Goal: Find contact information: Find contact information

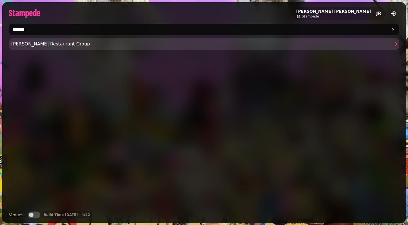
type input "*******"
click at [29, 43] on span "[PERSON_NAME] Restaurant Group" at bounding box center [201, 44] width 380 height 7
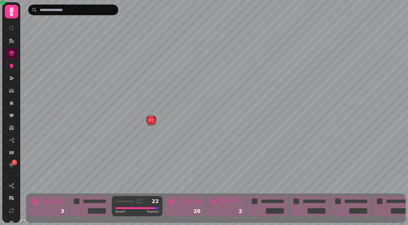
click at [16, 67] on link at bounding box center [11, 65] width 11 height 11
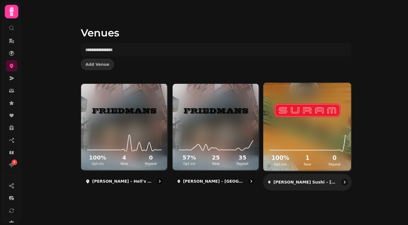
click at [333, 123] on img at bounding box center [308, 110] width 66 height 37
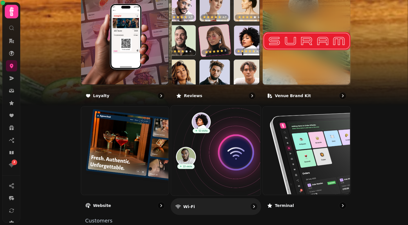
scroll to position [320, 0]
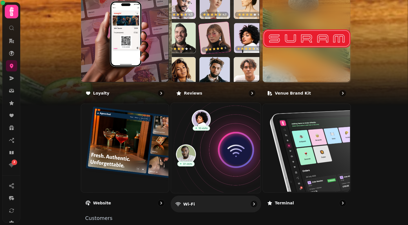
click at [217, 174] on img at bounding box center [216, 147] width 90 height 90
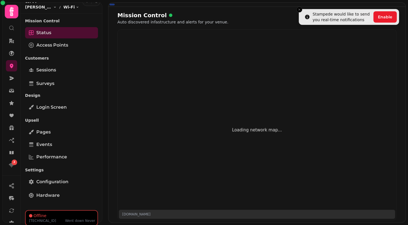
scroll to position [7, 0]
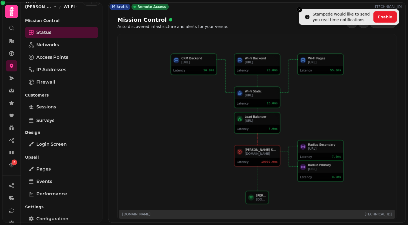
click at [63, 198] on link "Performance" at bounding box center [61, 193] width 73 height 11
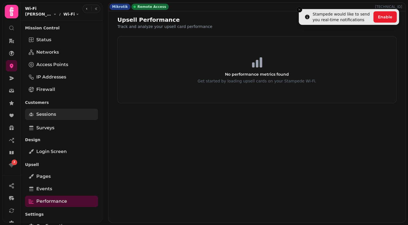
click at [57, 109] on link "Sessions" at bounding box center [61, 114] width 73 height 11
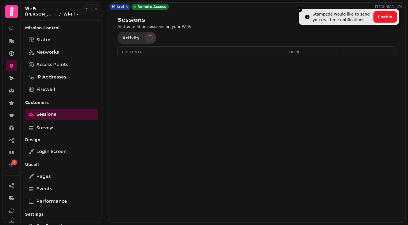
select select "**"
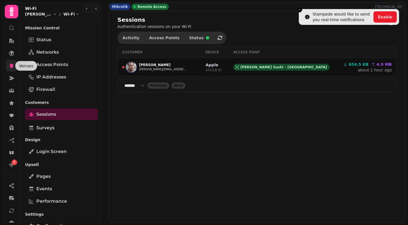
click at [9, 65] on icon at bounding box center [12, 66] width 6 height 6
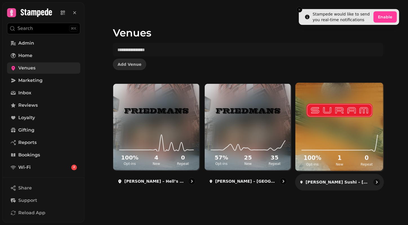
click at [319, 184] on p "[PERSON_NAME] Sushi – [GEOGRAPHIC_DATA]" at bounding box center [338, 182] width 64 height 6
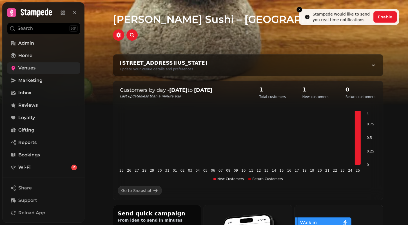
click at [178, 16] on h1 "[PERSON_NAME] Sushi – [GEOGRAPHIC_DATA]" at bounding box center [248, 12] width 271 height 25
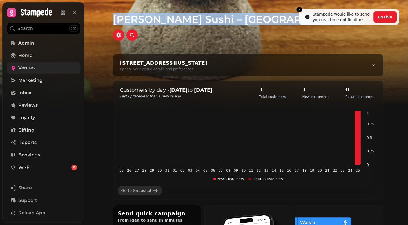
click at [178, 16] on h1 "[PERSON_NAME] Sushi – [GEOGRAPHIC_DATA]" at bounding box center [248, 12] width 271 height 25
copy div "[PERSON_NAME] Sushi – [GEOGRAPHIC_DATA] [STREET_ADDRESS][US_STATE] Update your …"
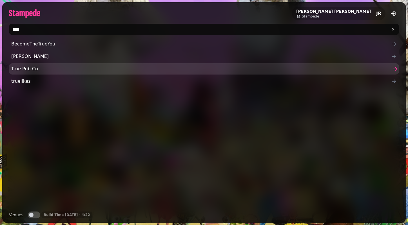
type input "****"
click at [31, 67] on span "True Pub Co" at bounding box center [201, 68] width 380 height 7
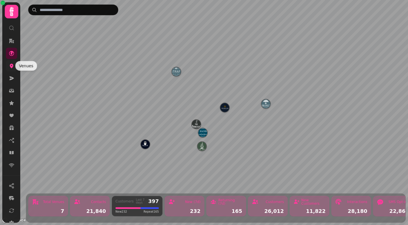
click at [9, 67] on icon at bounding box center [12, 66] width 6 height 6
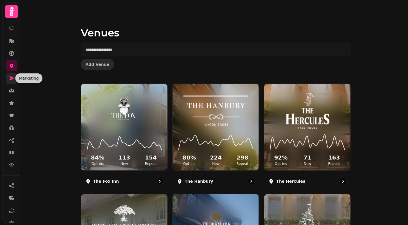
click at [10, 78] on icon at bounding box center [12, 78] width 5 height 4
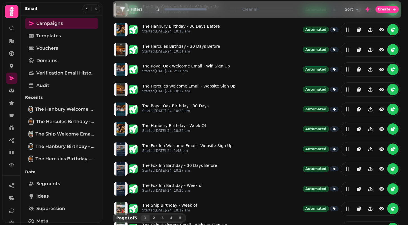
scroll to position [110, 0]
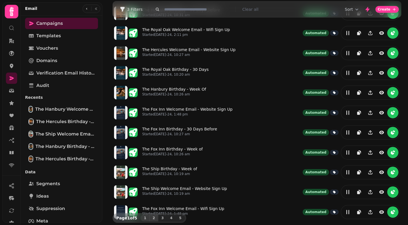
click at [152, 217] on span "2" at bounding box center [154, 217] width 5 height 3
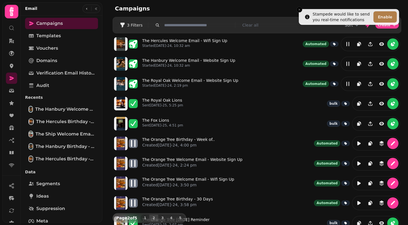
scroll to position [45, 0]
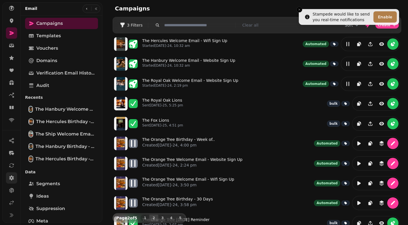
click at [10, 180] on icon at bounding box center [12, 178] width 6 height 6
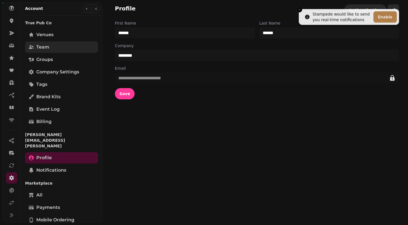
click at [48, 51] on link "Team" at bounding box center [61, 46] width 73 height 11
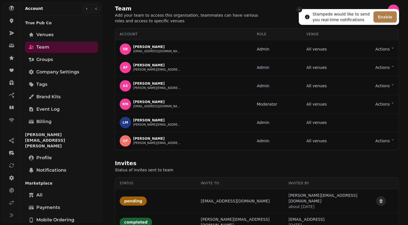
click at [299, 8] on icon "Close toast" at bounding box center [299, 9] width 3 height 3
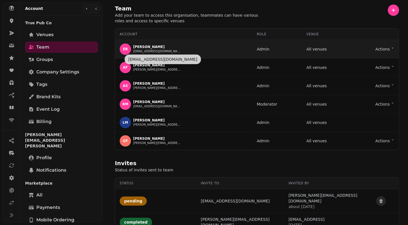
drag, startPoint x: 166, startPoint y: 50, endPoint x: 141, endPoint y: 53, distance: 25.6
click at [141, 53] on div "EB Edel Becton edel@truepubco.co.uk" at bounding box center [184, 48] width 128 height 11
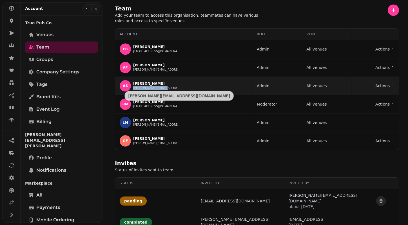
drag, startPoint x: 174, startPoint y: 89, endPoint x: 132, endPoint y: 89, distance: 41.4
click at [132, 89] on div "AS Anna Szubinska anna@truepubco.co.uk" at bounding box center [184, 85] width 128 height 11
copy button "anna@truepubco.co.uk"
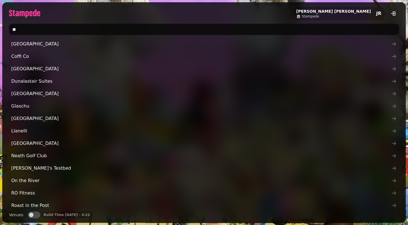
type input "*"
type input "**********"
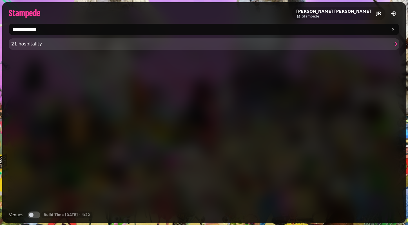
click at [36, 41] on span "21 hospitality" at bounding box center [201, 44] width 380 height 7
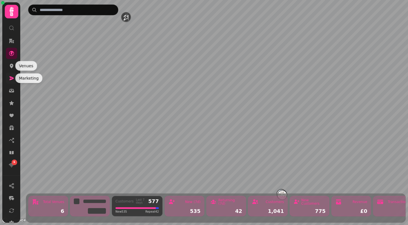
click at [12, 79] on icon at bounding box center [12, 78] width 5 height 4
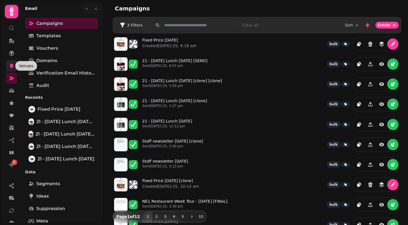
click at [12, 65] on icon at bounding box center [12, 66] width 6 height 6
